Goal: Find specific page/section: Find specific page/section

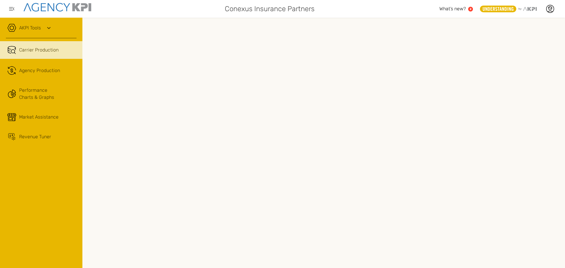
click at [46, 28] on icon at bounding box center [48, 27] width 7 height 7
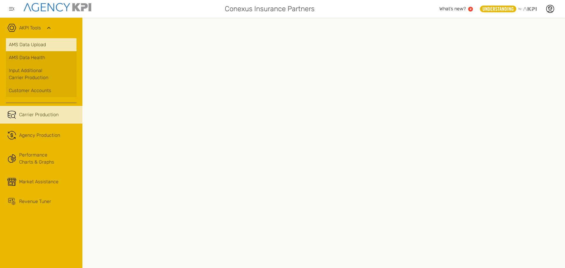
click at [38, 47] on link "AMS Data Upload" at bounding box center [41, 44] width 71 height 13
